Goal: Information Seeking & Learning: Compare options

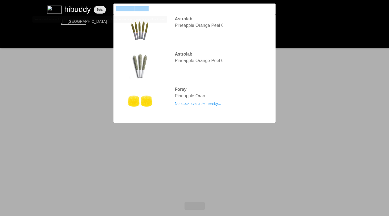
drag, startPoint x: 153, startPoint y: 9, endPoint x: 90, endPoint y: 4, distance: 63.3
click at [90, 4] on flt-glass-pane at bounding box center [194, 108] width 389 height 216
type input "uncommon"
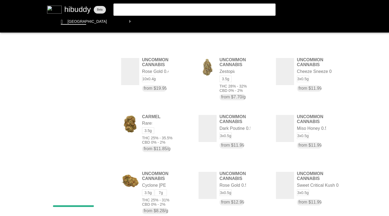
click at [308, 45] on flt-glass-pane at bounding box center [194, 108] width 389 height 216
click at [307, 84] on flt-glass-pane at bounding box center [194, 108] width 389 height 216
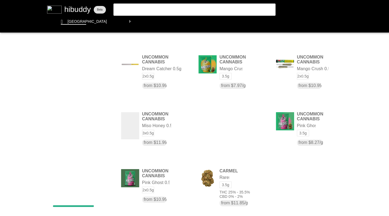
drag, startPoint x: 190, startPoint y: 126, endPoint x: 190, endPoint y: 138, distance: 12.2
click at [190, 138] on flt-glass-pane at bounding box center [194, 108] width 389 height 216
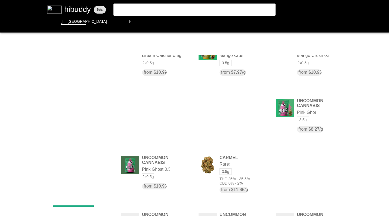
click at [158, 119] on flt-glass-pane at bounding box center [194, 108] width 389 height 216
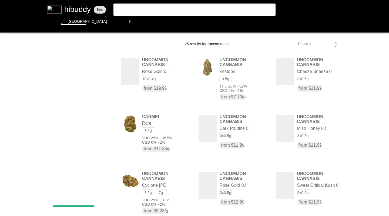
click at [303, 48] on flt-glass-pane at bounding box center [194, 108] width 389 height 216
click at [299, 83] on flt-glass-pane at bounding box center [194, 108] width 389 height 216
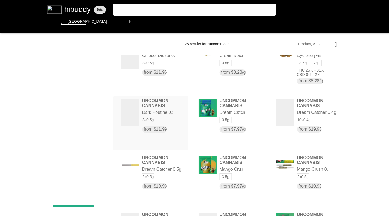
click at [159, 122] on flt-glass-pane at bounding box center [194, 108] width 389 height 216
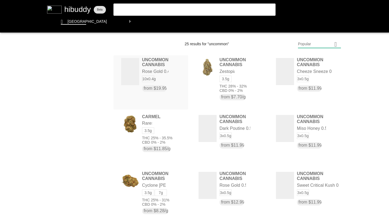
click at [165, 90] on flt-glass-pane at bounding box center [194, 108] width 389 height 216
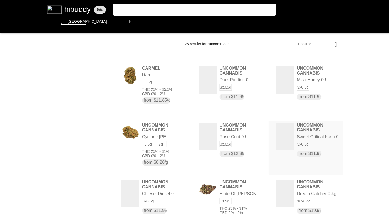
click at [282, 137] on flt-glass-pane at bounding box center [194, 108] width 389 height 216
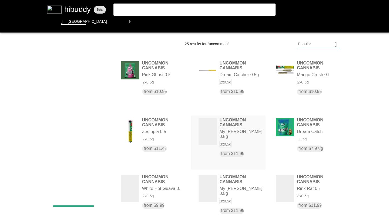
click at [217, 131] on flt-glass-pane at bounding box center [194, 108] width 389 height 216
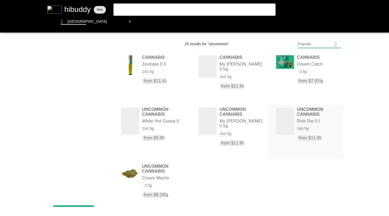
click at [292, 125] on flt-glass-pane at bounding box center [194, 108] width 389 height 216
click at [277, 150] on flt-glass-pane at bounding box center [194, 108] width 389 height 216
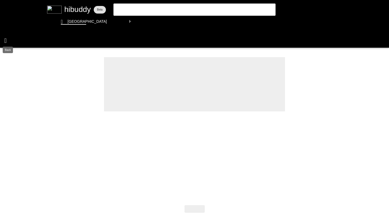
click at [5, 39] on flt-glass-pane at bounding box center [194, 108] width 389 height 216
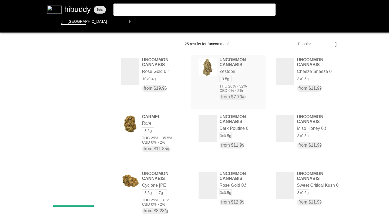
click at [237, 83] on flt-glass-pane at bounding box center [194, 108] width 389 height 216
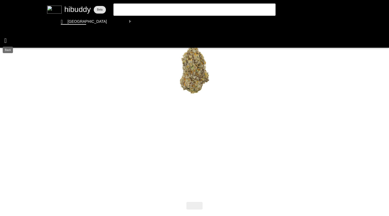
click at [6, 37] on flt-glass-pane at bounding box center [194, 108] width 389 height 216
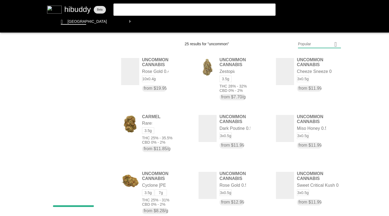
click at [104, 99] on flt-glass-pane at bounding box center [194, 108] width 389 height 216
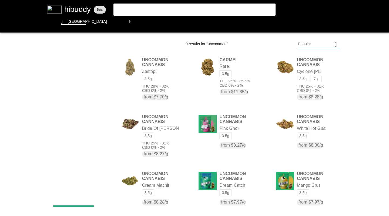
click at [307, 45] on flt-glass-pane at bounding box center [194, 108] width 389 height 216
click at [309, 85] on flt-glass-pane at bounding box center [194, 108] width 389 height 216
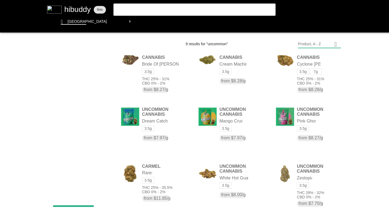
click at [106, 127] on flt-glass-pane at bounding box center [194, 108] width 389 height 216
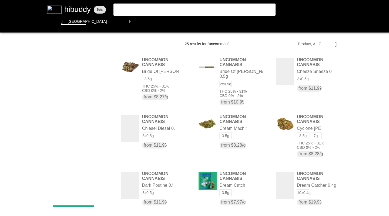
click at [104, 101] on flt-glass-pane at bounding box center [194, 108] width 389 height 216
